Goal: Transaction & Acquisition: Purchase product/service

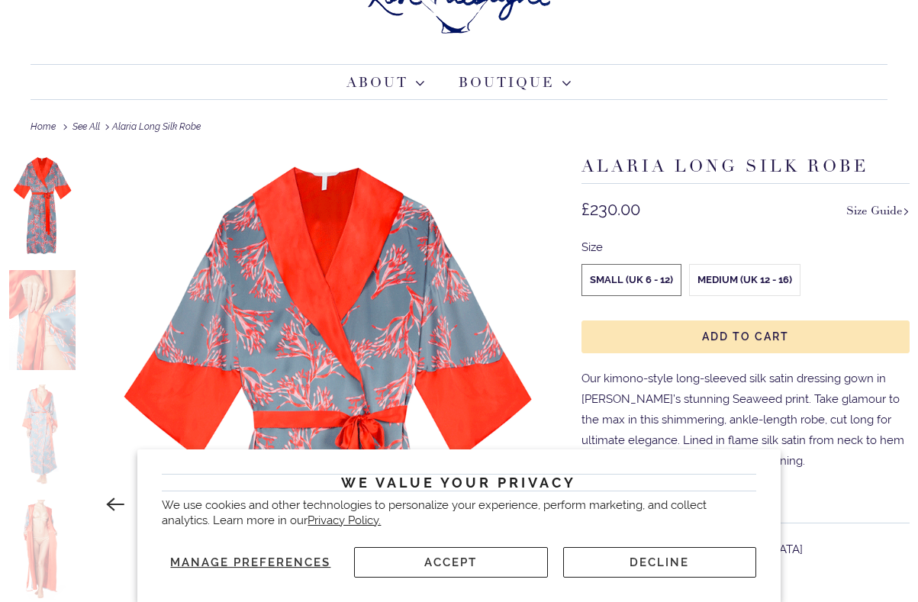
scroll to position [88, 0]
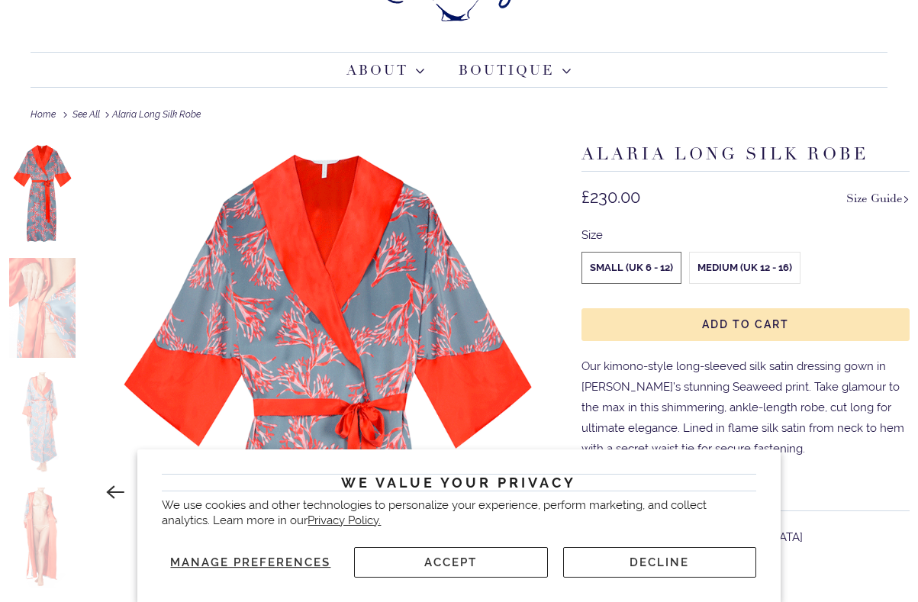
click at [487, 561] on button "Accept" at bounding box center [450, 562] width 193 height 31
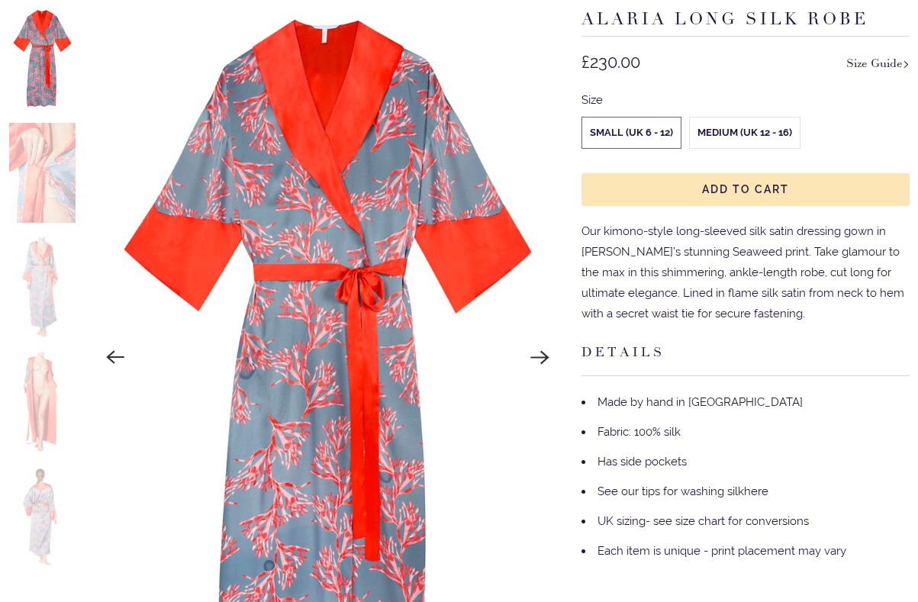
scroll to position [220, 0]
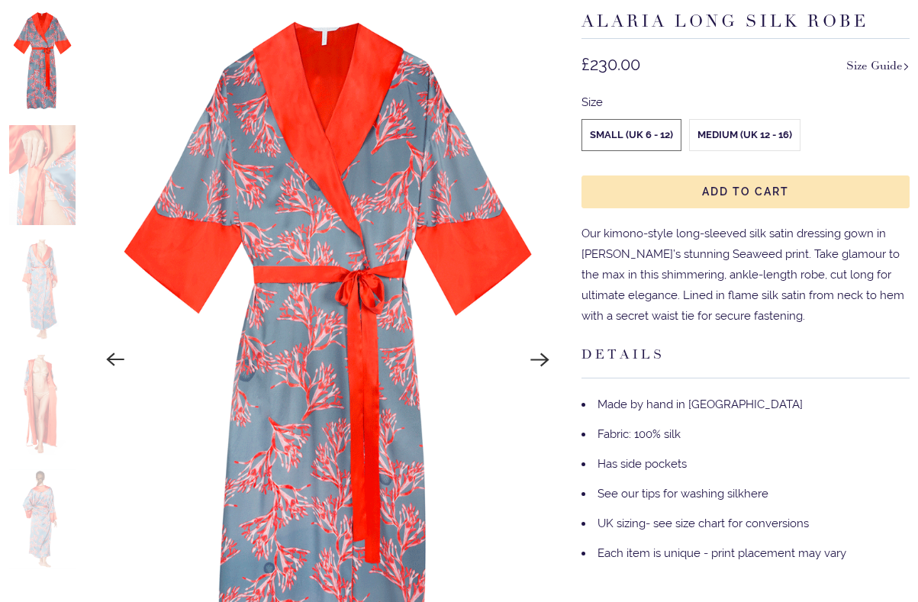
click at [733, 130] on label "Medium (UK 12 - 16)" at bounding box center [745, 135] width 110 height 31
click at [0, 0] on input "Medium (UK 12 - 16)" at bounding box center [0, 0] width 0 height 0
click at [51, 159] on img at bounding box center [42, 175] width 67 height 100
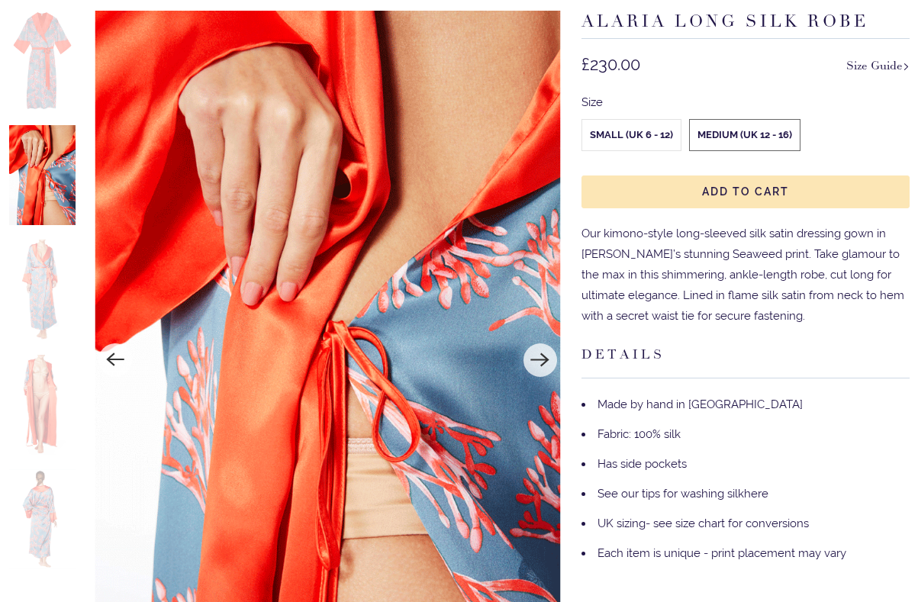
click at [29, 294] on img at bounding box center [42, 290] width 67 height 100
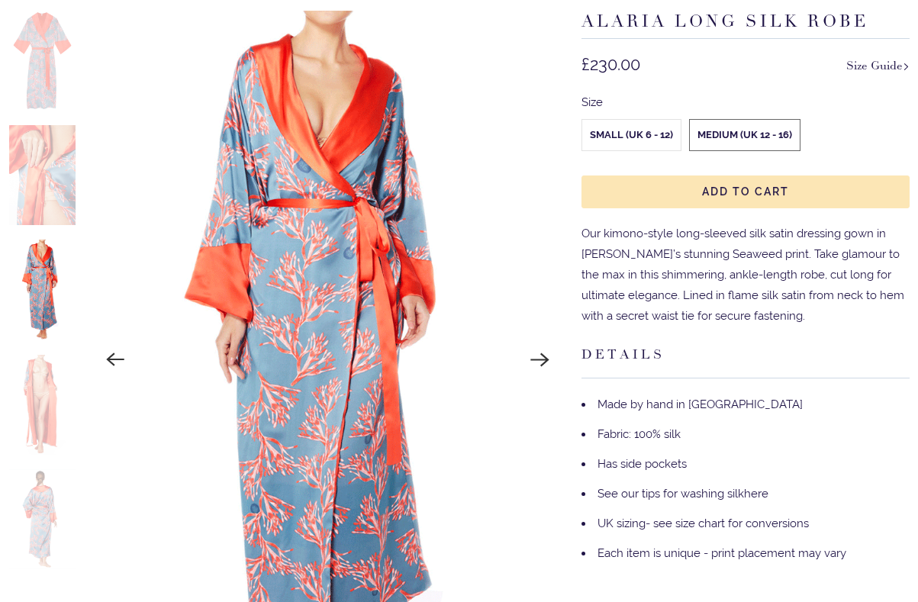
click at [43, 404] on img at bounding box center [42, 405] width 67 height 100
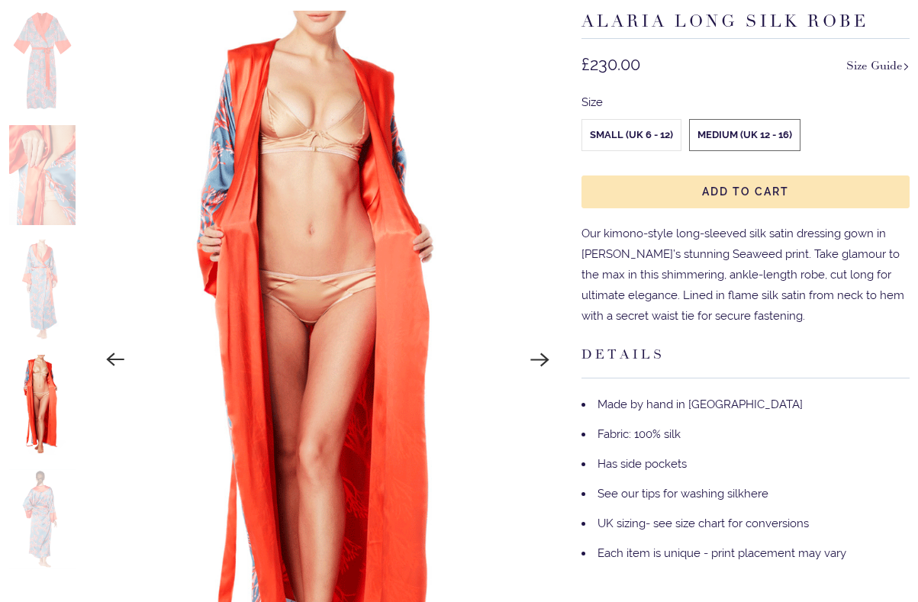
click at [43, 523] on img at bounding box center [42, 519] width 67 height 100
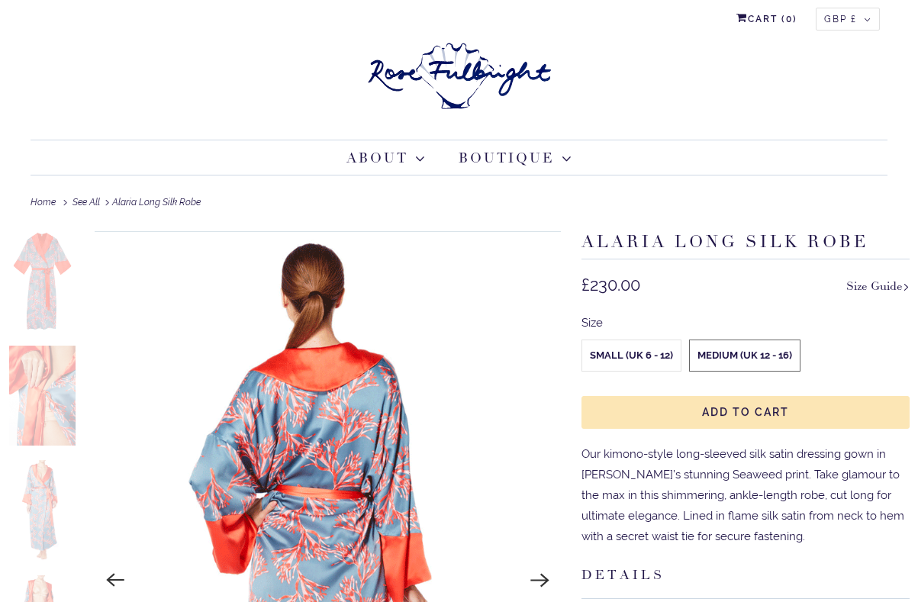
click at [40, 281] on img at bounding box center [42, 281] width 67 height 100
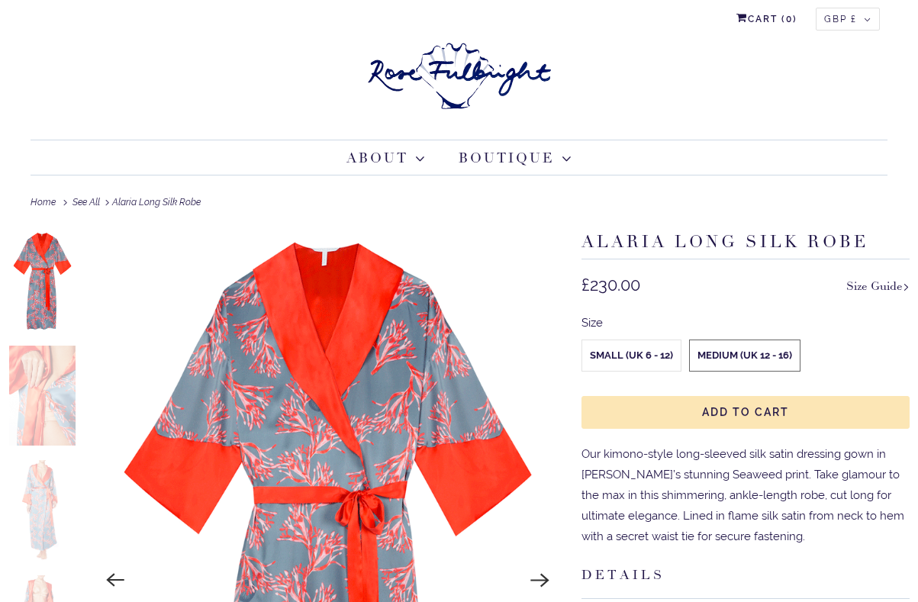
click at [49, 489] on img at bounding box center [42, 510] width 67 height 100
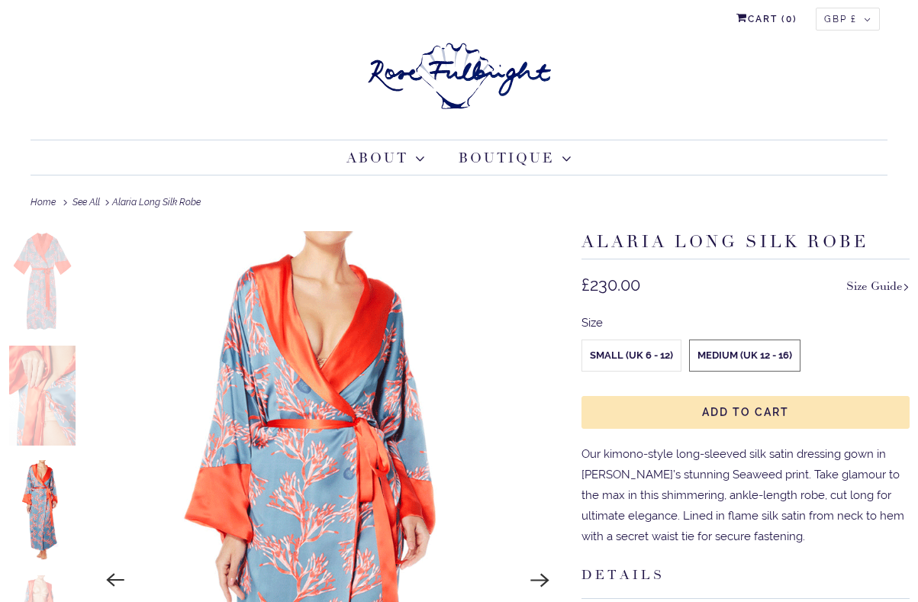
click at [43, 267] on img at bounding box center [42, 281] width 67 height 100
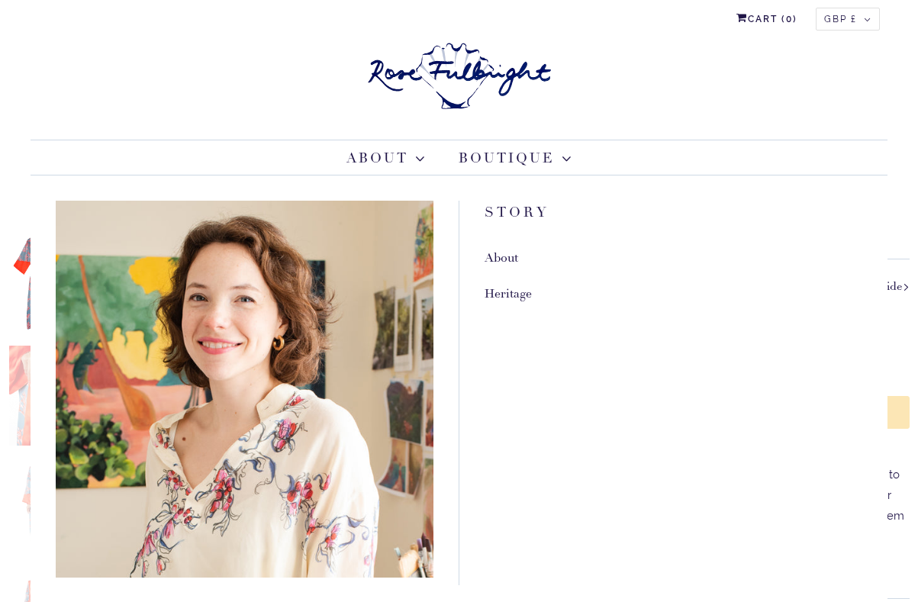
click at [523, 289] on link "Heritage" at bounding box center [507, 294] width 47 height 16
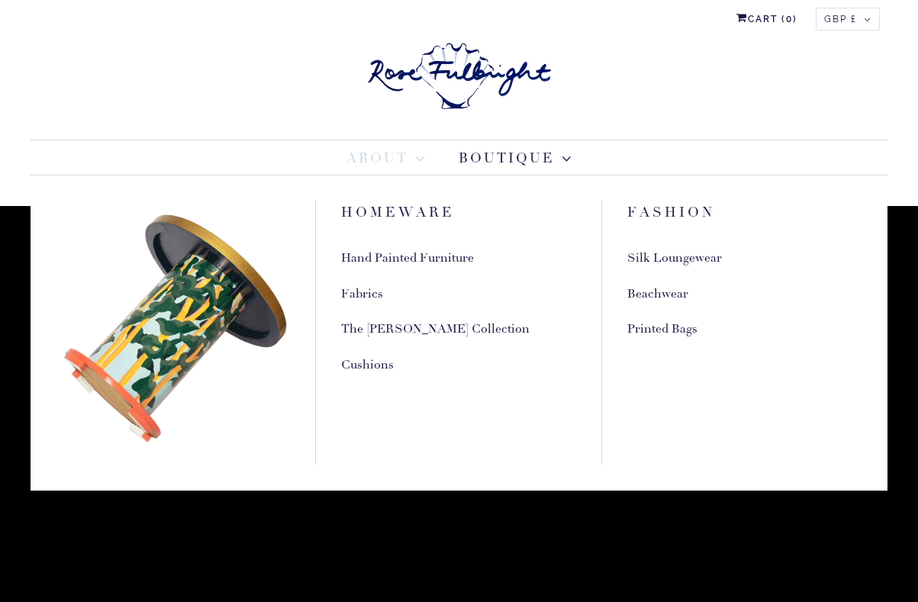
click at [676, 257] on link "Silk Loungewear" at bounding box center [674, 258] width 95 height 16
type input "31.26"
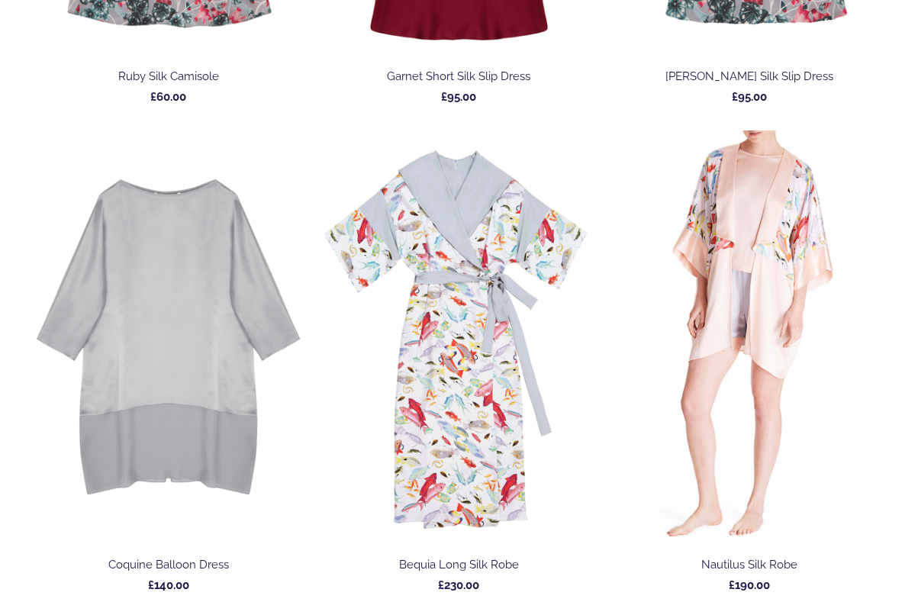
scroll to position [5560, 0]
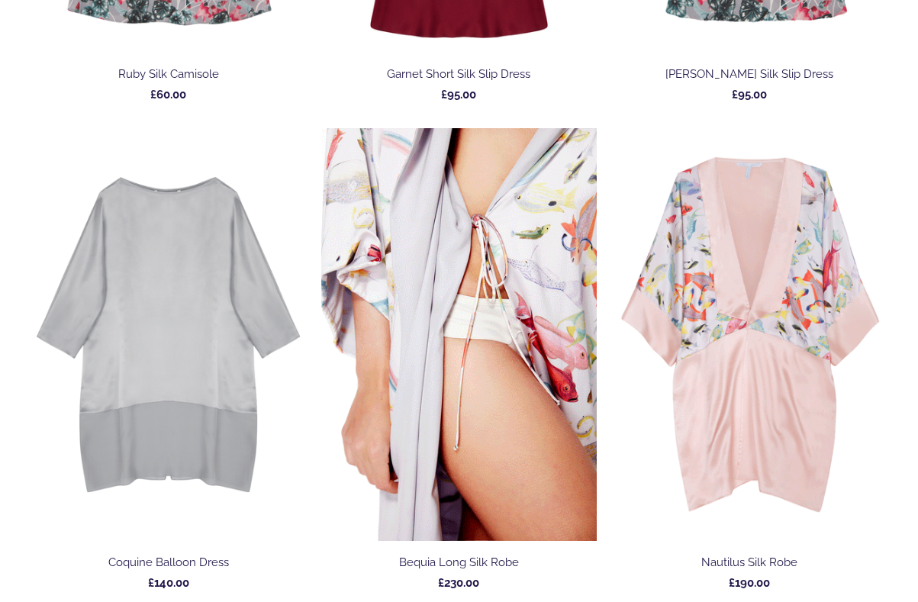
click at [419, 414] on img at bounding box center [458, 334] width 275 height 413
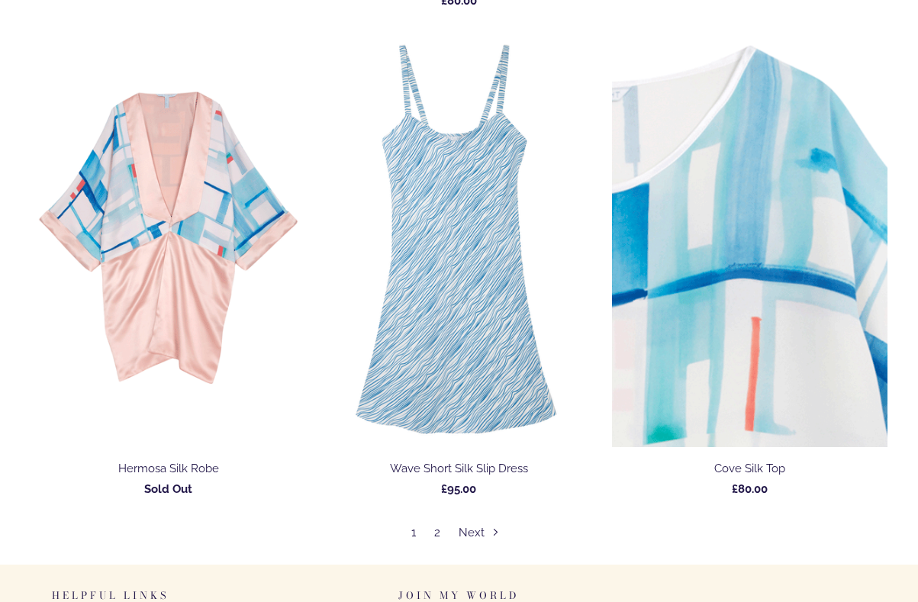
scroll to position [7619, 0]
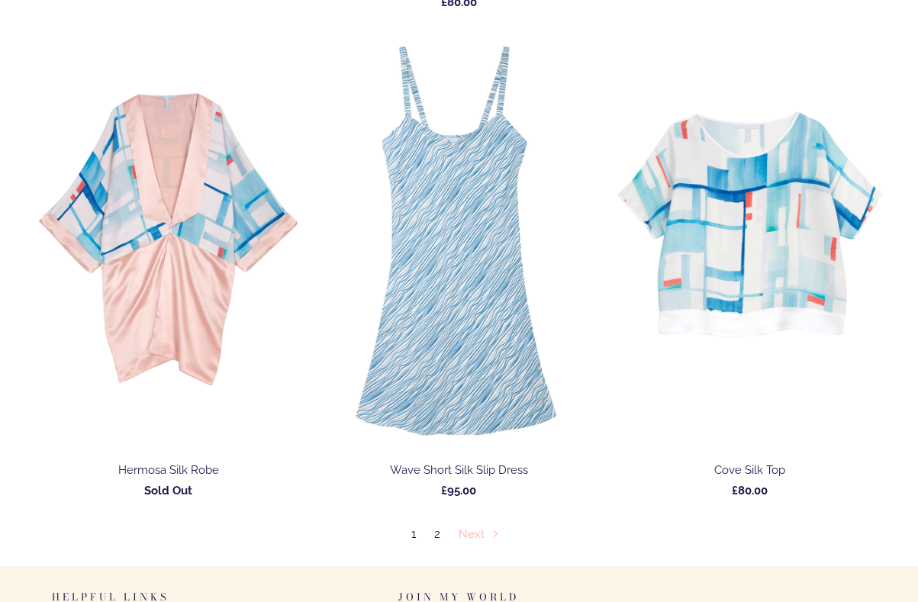
click at [474, 535] on link "Next" at bounding box center [482, 534] width 48 height 14
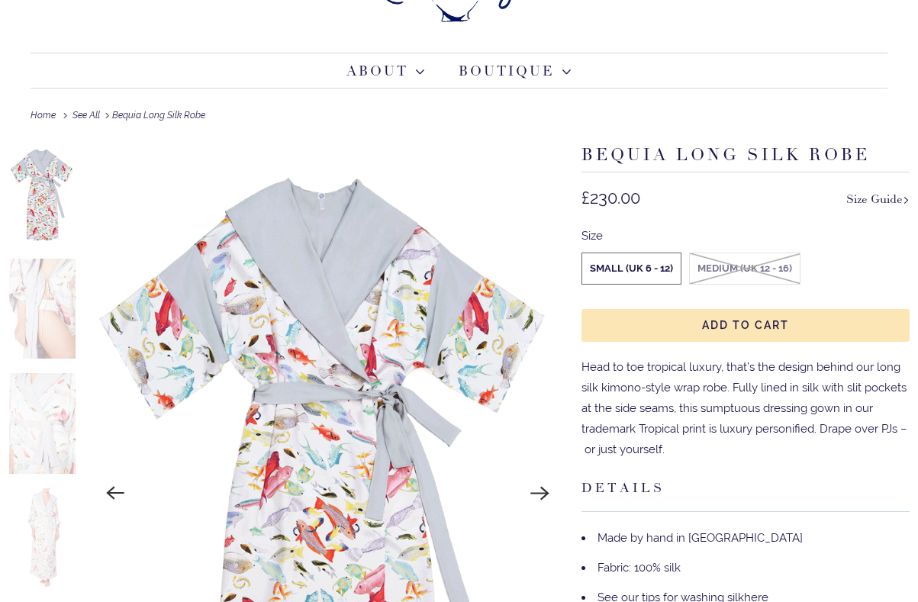
scroll to position [89, 0]
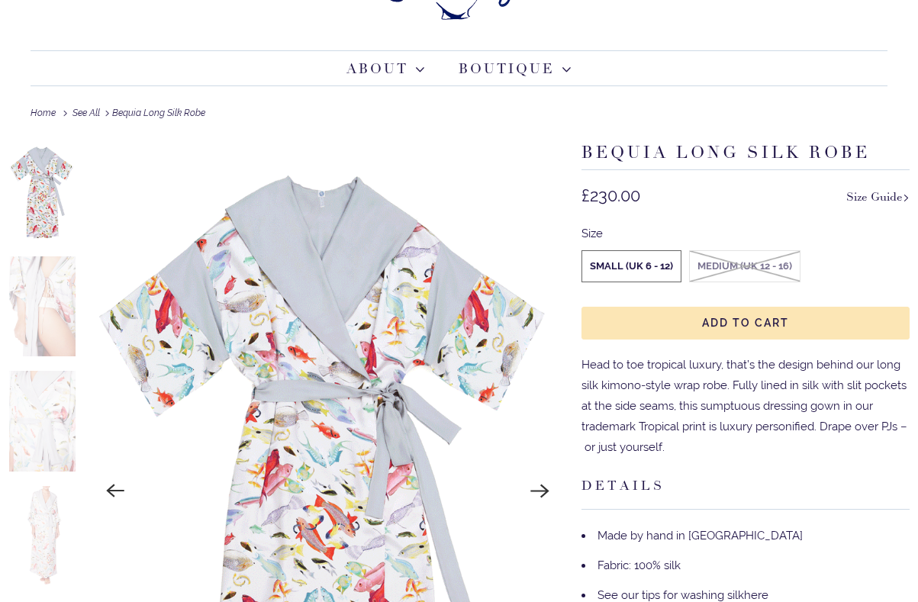
click at [50, 426] on img at bounding box center [42, 421] width 67 height 100
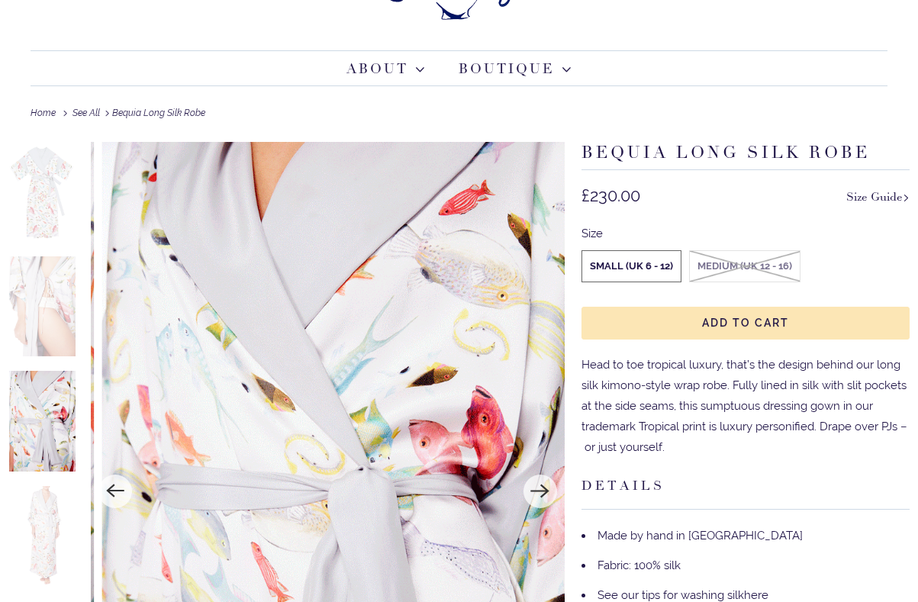
click at [27, 532] on img at bounding box center [42, 536] width 67 height 100
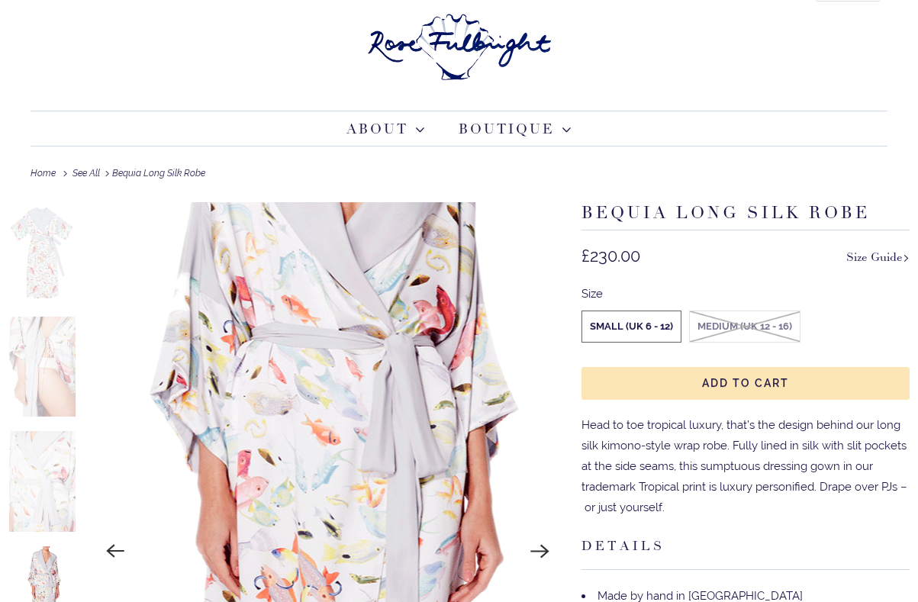
scroll to position [23, 0]
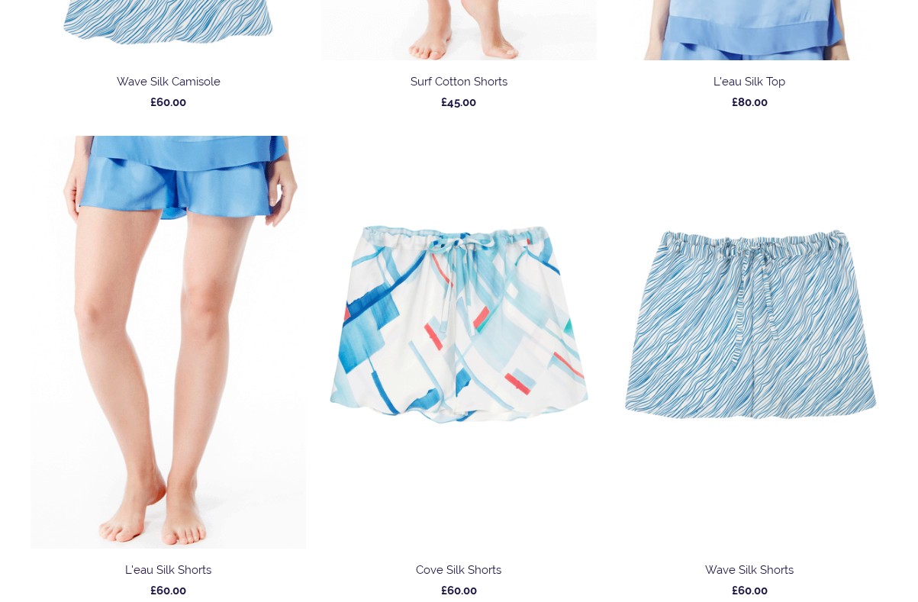
scroll to position [1644, 0]
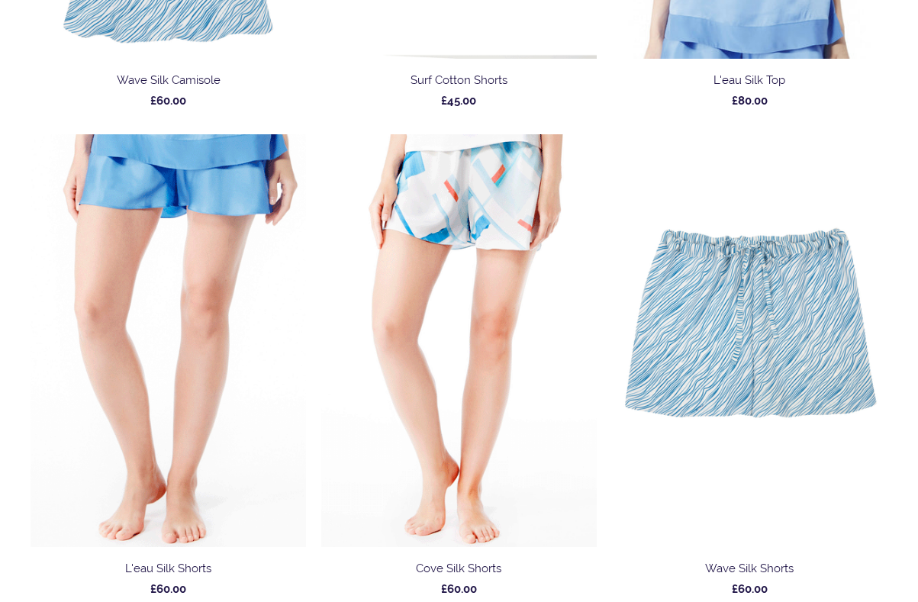
click at [474, 535] on img at bounding box center [458, 340] width 275 height 413
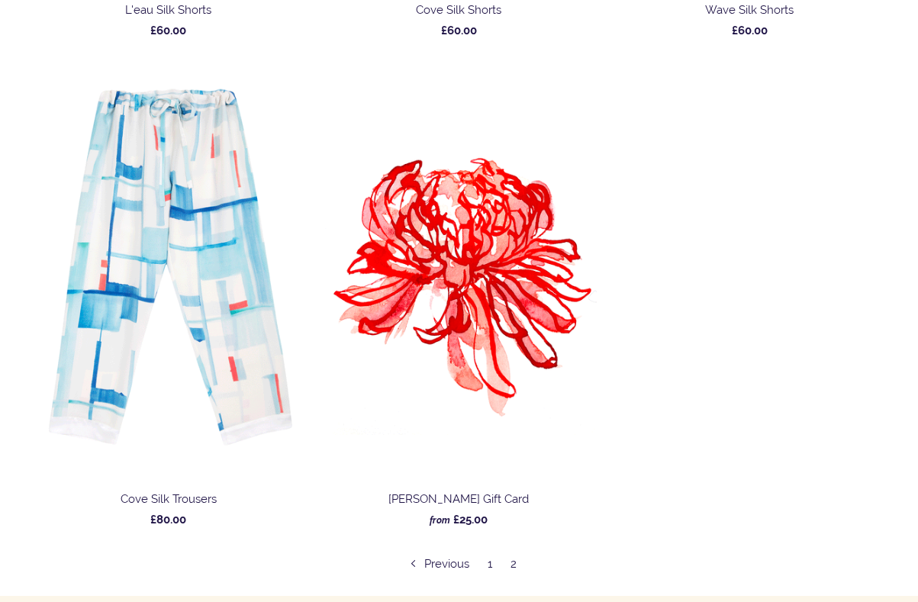
scroll to position [2207, 0]
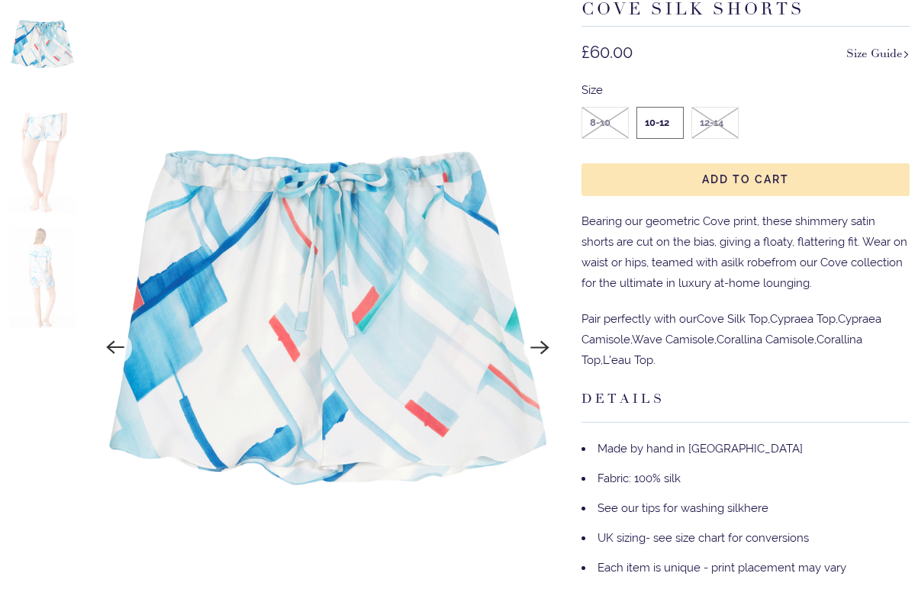
scroll to position [217, 0]
